Goal: Task Accomplishment & Management: Use online tool/utility

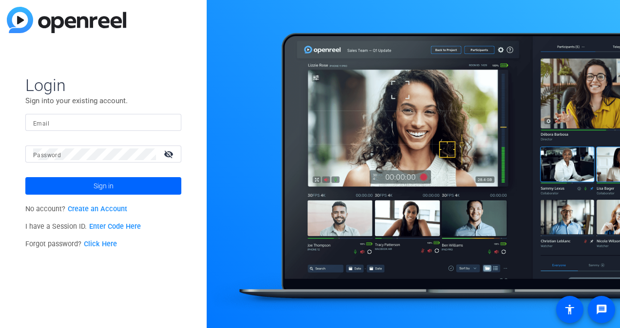
click at [101, 116] on div at bounding box center [103, 122] width 140 height 17
click at [100, 118] on input "Email" at bounding box center [103, 123] width 140 height 12
type input "[PERSON_NAME][EMAIL_ADDRESS][PERSON_NAME][DOMAIN_NAME]"
click at [25, 177] on button "Sign in" at bounding box center [103, 186] width 156 height 18
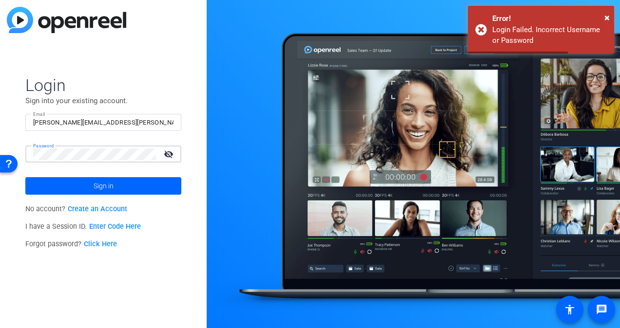
click at [0, 146] on div "Login Sign into your existing account. Email james.zaguroli@capgroup.com Passwo…" at bounding box center [103, 164] width 207 height 328
click at [25, 177] on button "Sign in" at bounding box center [103, 186] width 156 height 18
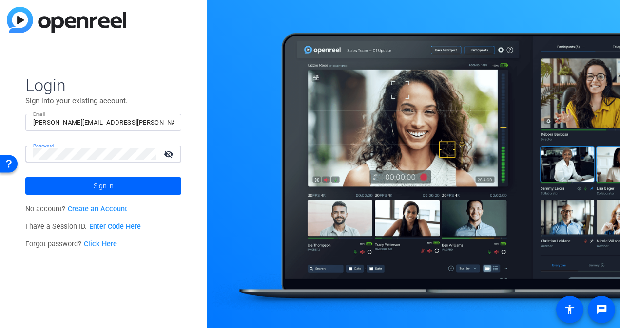
click at [25, 177] on button "Sign in" at bounding box center [103, 186] width 156 height 18
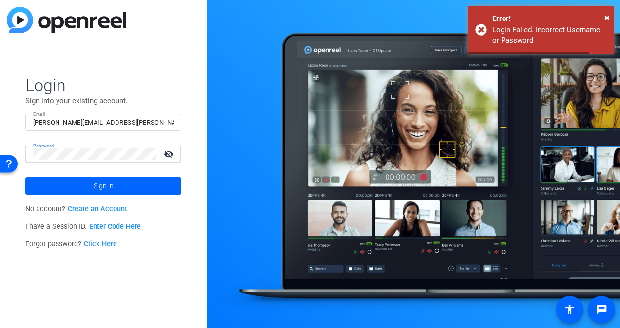
click at [6, 149] on div "Login Sign into your existing account. Email james.zaguroli@capgroup.com Passwo…" at bounding box center [103, 164] width 207 height 328
click at [25, 177] on button "Sign in" at bounding box center [103, 186] width 156 height 18
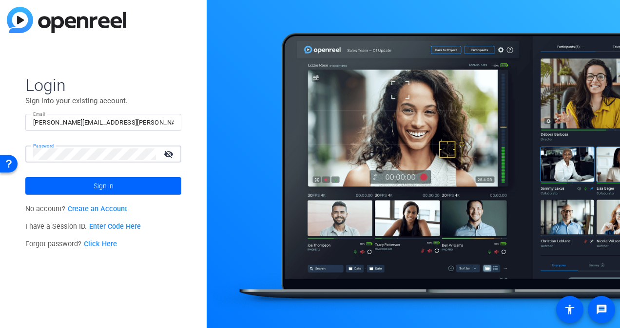
click at [13, 143] on div "Login Sign into your existing account. Email james.zaguroli@capgroup.com Passwo…" at bounding box center [103, 164] width 207 height 328
click at [25, 177] on button "Sign in" at bounding box center [103, 186] width 156 height 18
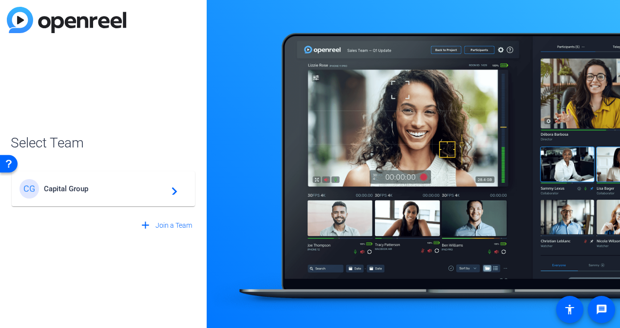
click at [91, 191] on span "Capital Group" at bounding box center [105, 189] width 122 height 9
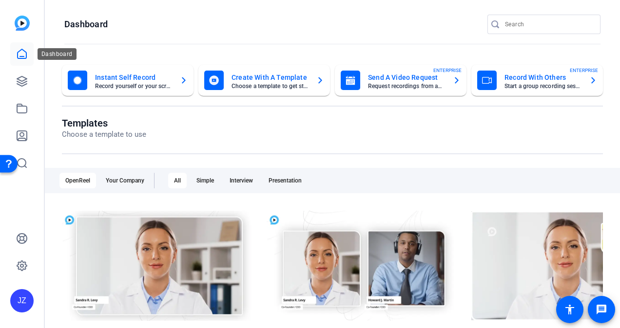
click at [24, 55] on icon at bounding box center [22, 54] width 12 height 12
click at [27, 82] on icon at bounding box center [22, 82] width 12 height 12
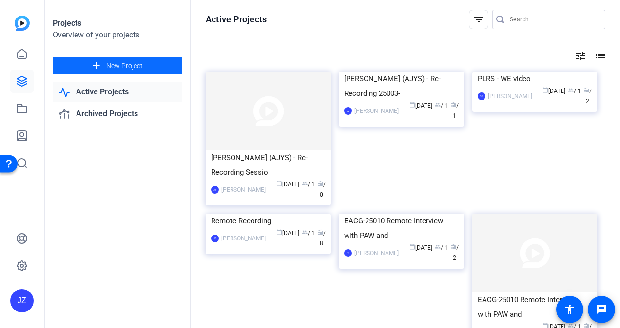
click at [106, 70] on span "New Project" at bounding box center [124, 66] width 37 height 10
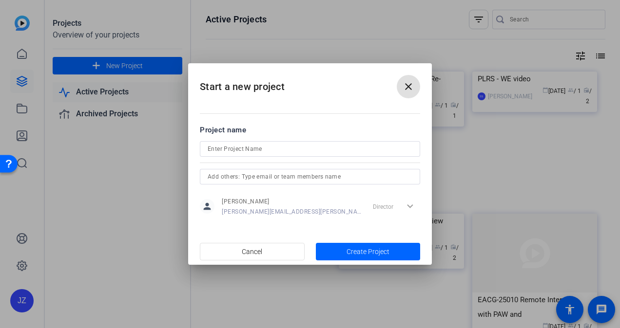
click at [249, 142] on div at bounding box center [310, 149] width 205 height 16
type input "Investment Edge"
click at [352, 248] on span "Create Project" at bounding box center [368, 252] width 43 height 10
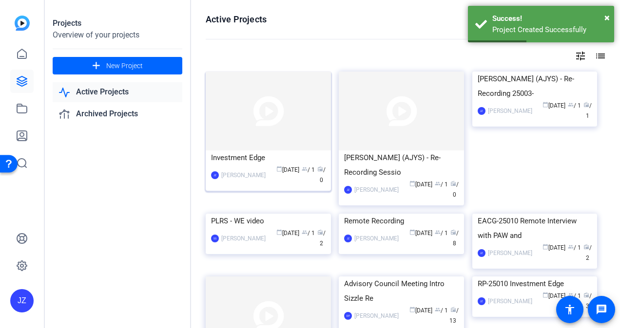
click at [258, 156] on div "Investment Edge" at bounding box center [268, 158] width 115 height 15
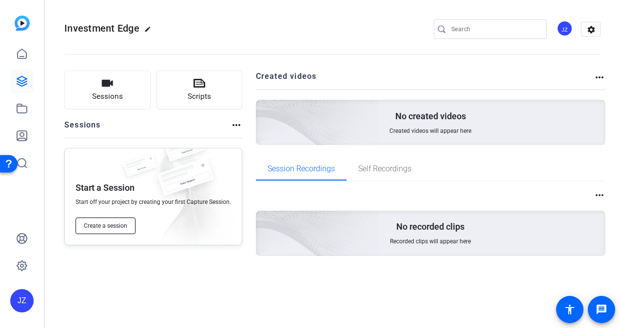
click at [115, 225] on span "Create a session" at bounding box center [105, 226] width 43 height 8
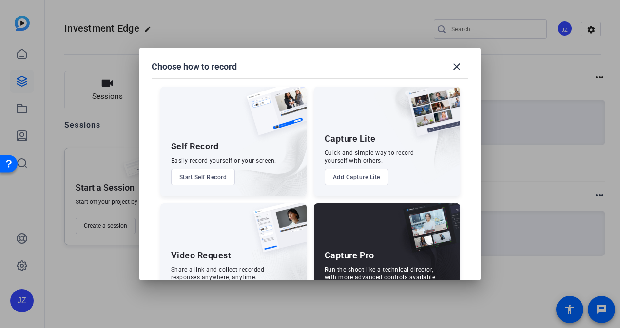
drag, startPoint x: 465, startPoint y: 69, endPoint x: 468, endPoint y: 255, distance: 186.2
click at [0, 0] on openreel-create-session-popup "Choose how to record close Self Record Easily record yourself or your screen. S…" at bounding box center [0, 0] width 0 height 0
click at [353, 172] on button "Add Capture Lite" at bounding box center [357, 177] width 64 height 17
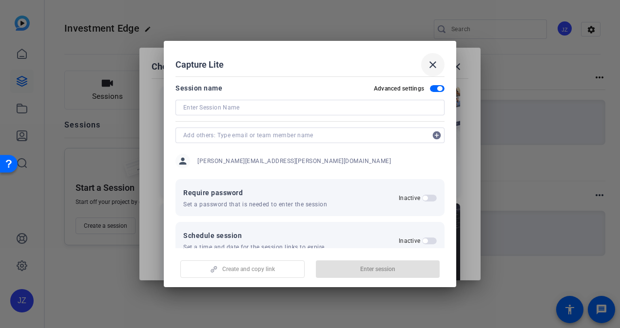
click at [429, 62] on mat-icon "close" at bounding box center [433, 65] width 12 height 12
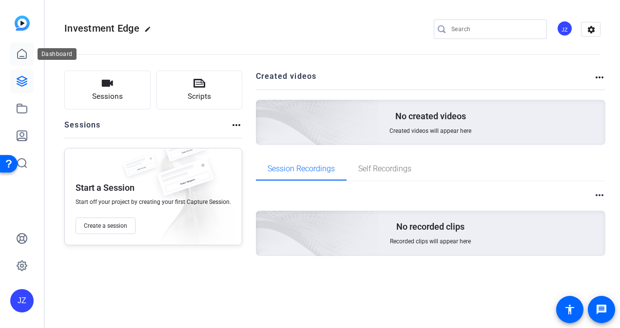
click at [29, 58] on link at bounding box center [21, 53] width 23 height 23
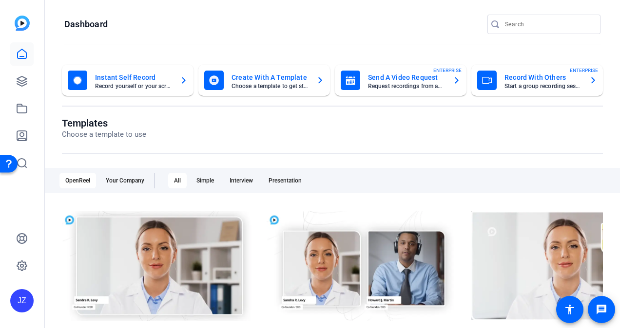
click at [519, 77] on mat-card-title "Record With Others" at bounding box center [542, 78] width 77 height 12
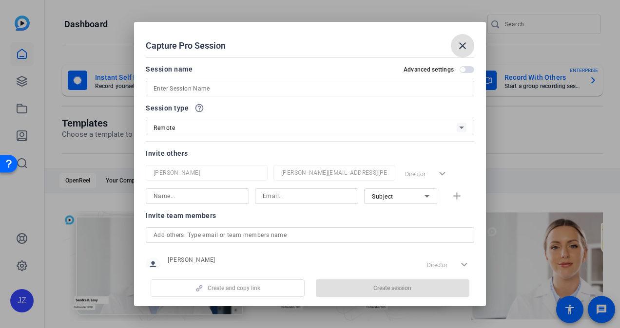
click at [270, 92] on input at bounding box center [310, 89] width 313 height 12
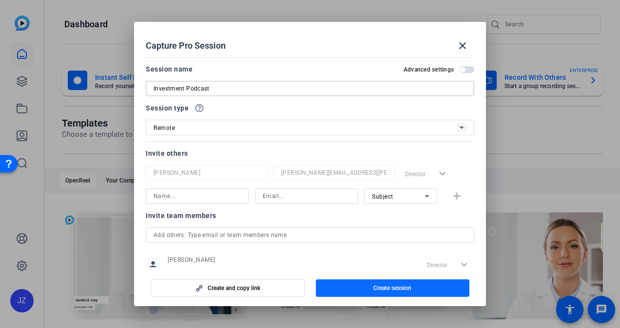
type input "Investment Podcast"
click at [350, 284] on span "button" at bounding box center [393, 288] width 154 height 23
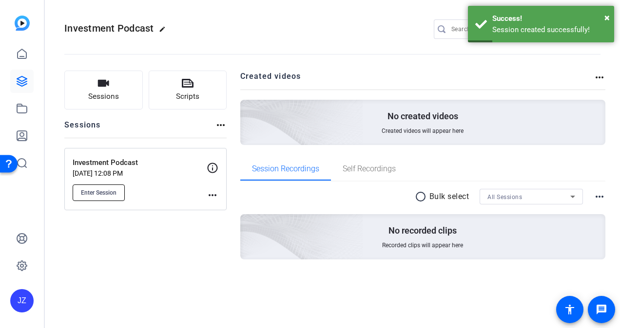
click at [113, 199] on button "Enter Session" at bounding box center [99, 193] width 52 height 17
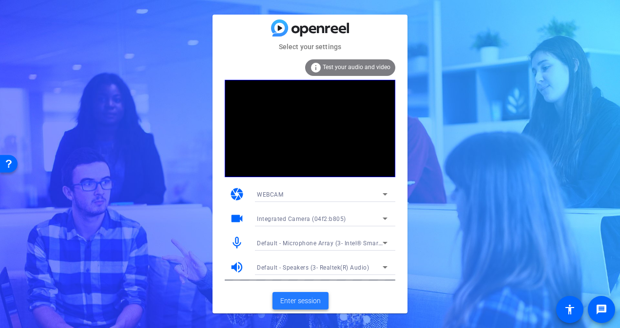
click at [305, 302] on span "Enter session" at bounding box center [300, 301] width 40 height 10
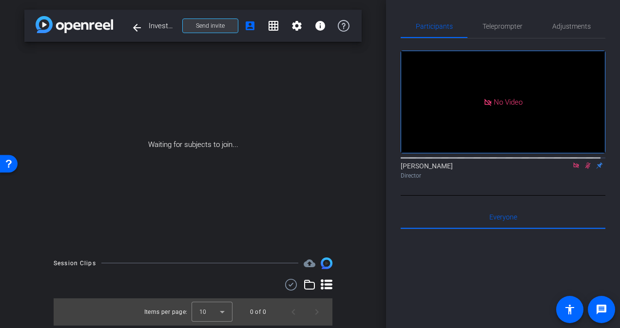
click at [231, 26] on span at bounding box center [210, 25] width 55 height 23
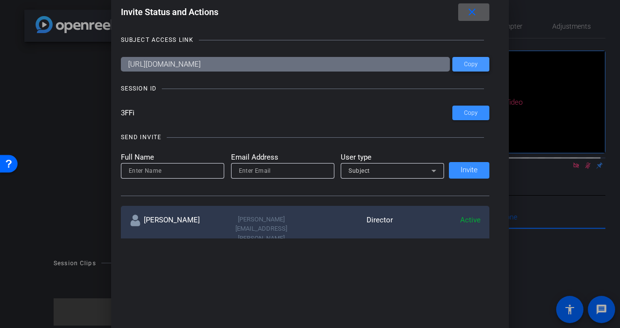
click at [479, 62] on span at bounding box center [470, 64] width 37 height 23
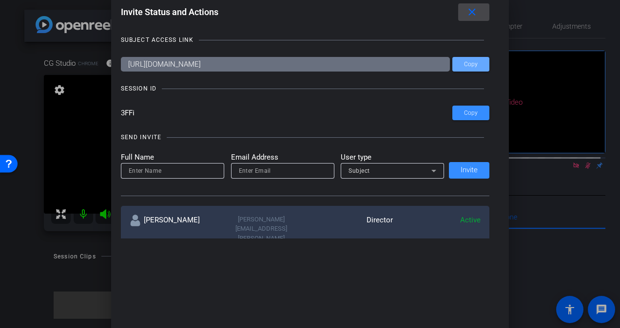
click at [478, 10] on mat-icon "close" at bounding box center [472, 12] width 12 height 12
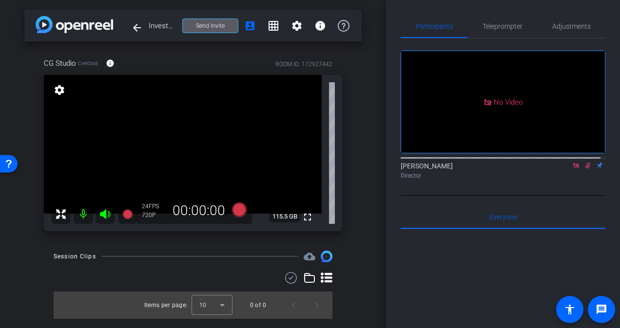
click at [584, 169] on icon at bounding box center [588, 165] width 8 height 7
click at [556, 29] on span "Adjustments" at bounding box center [571, 26] width 39 height 7
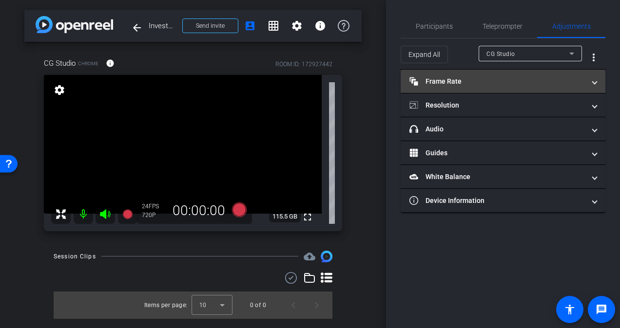
click at [484, 75] on mat-expansion-panel-header "Frame Rate Frame Rate" at bounding box center [503, 81] width 205 height 23
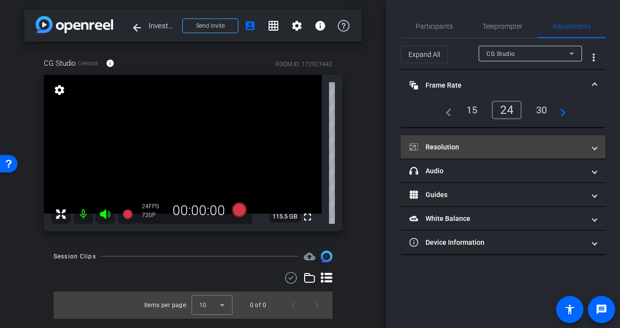
click at [469, 139] on mat-expansion-panel-header "Resolution" at bounding box center [503, 146] width 205 height 23
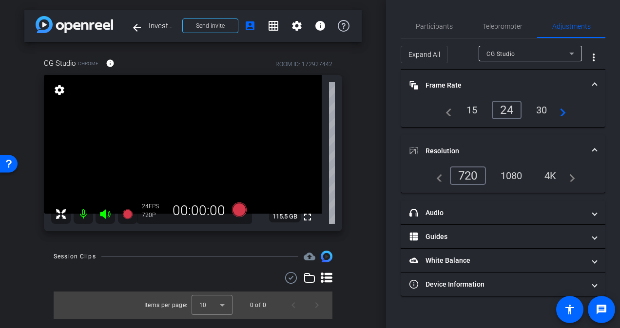
click at [518, 174] on div "1080" at bounding box center [511, 176] width 37 height 17
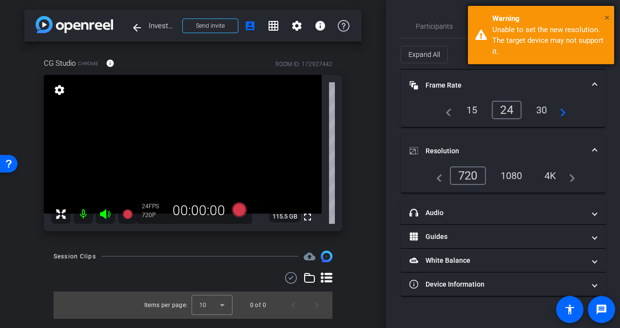
click at [607, 14] on span "×" at bounding box center [606, 18] width 5 height 12
